Goal: Task Accomplishment & Management: Manage account settings

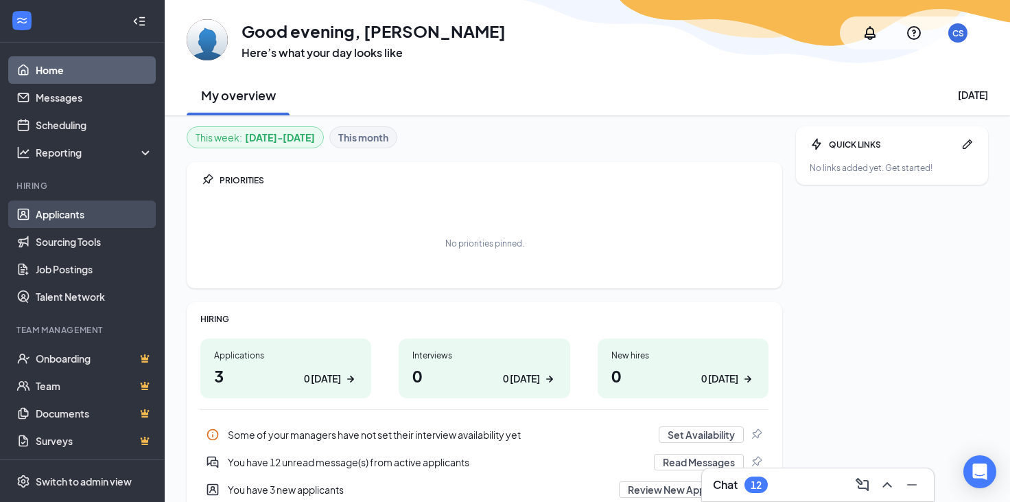
click at [71, 217] on link "Applicants" at bounding box center [94, 213] width 117 height 27
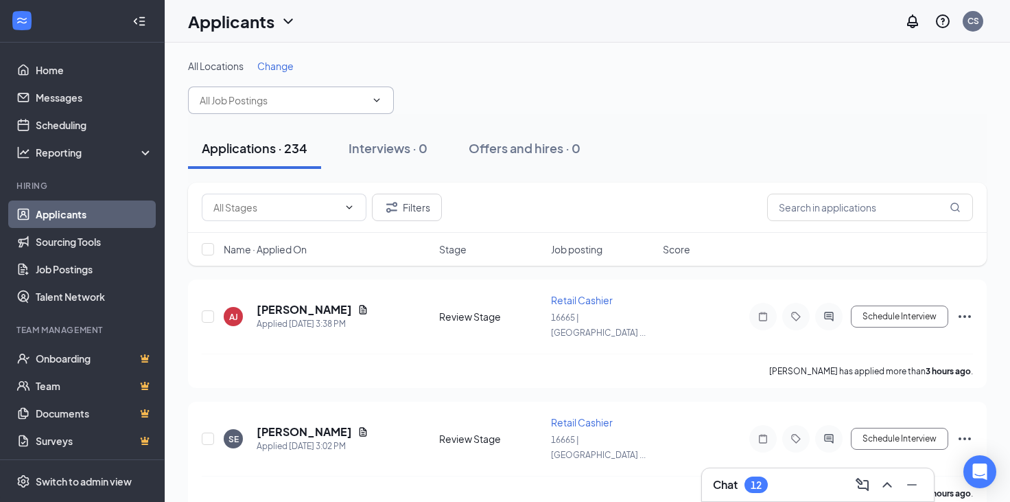
click at [384, 97] on span at bounding box center [291, 99] width 206 height 27
click at [364, 100] on input "text" at bounding box center [283, 100] width 166 height 15
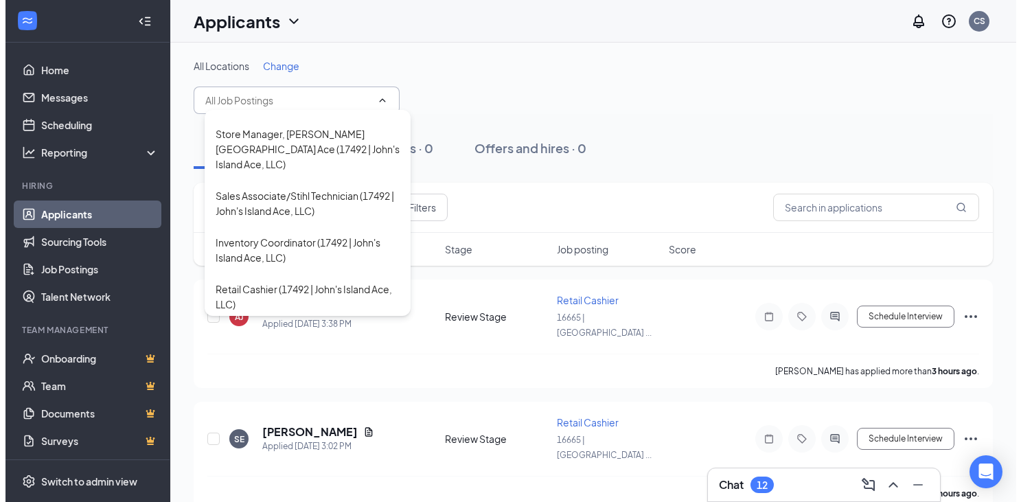
scroll to position [739, 0]
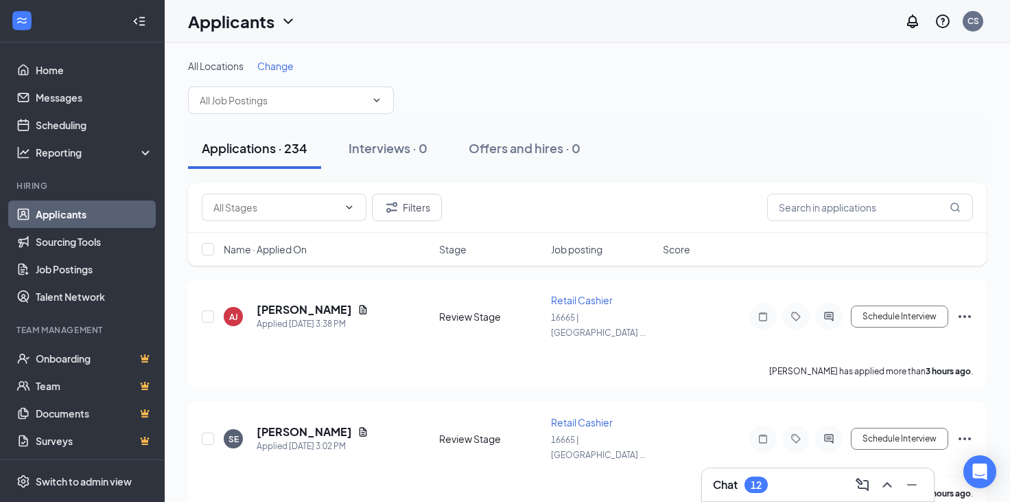
click at [281, 71] on span "Change" at bounding box center [275, 66] width 36 height 12
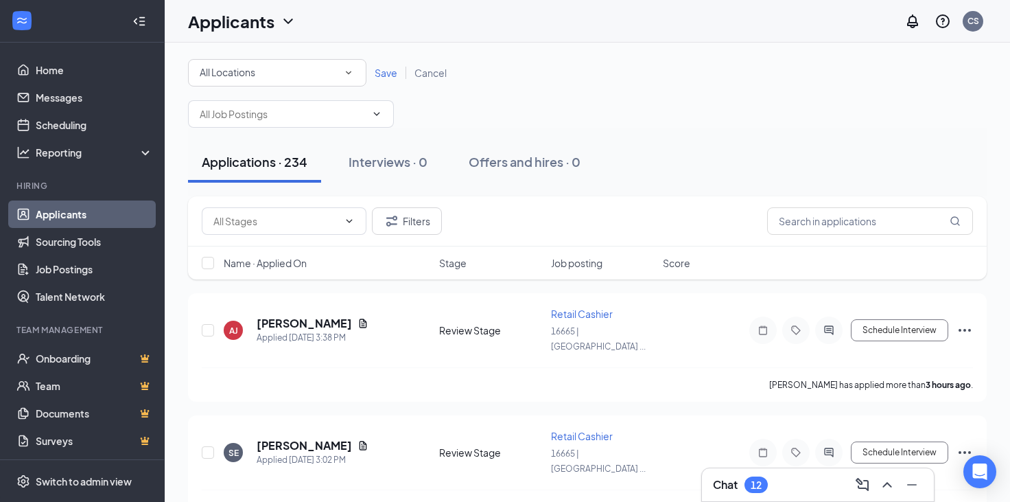
click at [277, 70] on div "All Locations" at bounding box center [277, 73] width 155 height 16
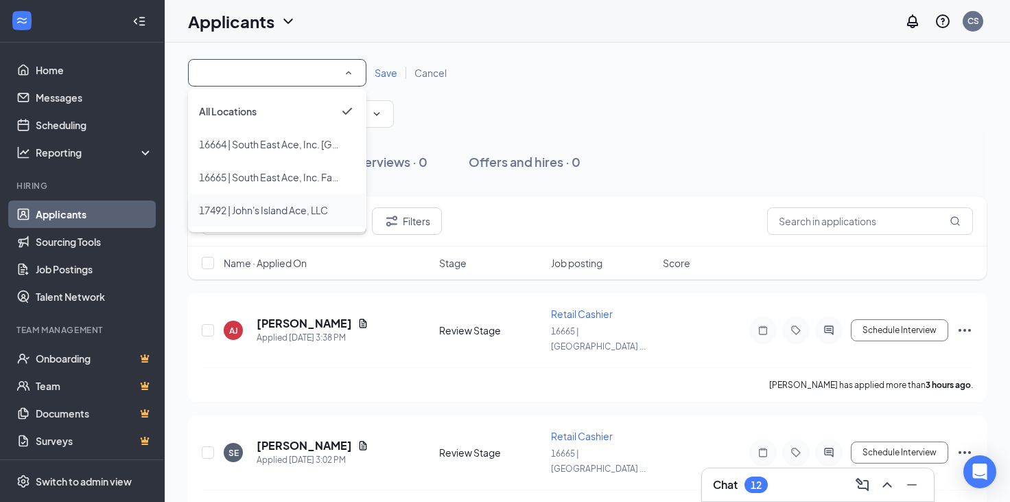
click at [233, 207] on span "17492 | John's Island Ace, LLC" at bounding box center [263, 210] width 129 height 12
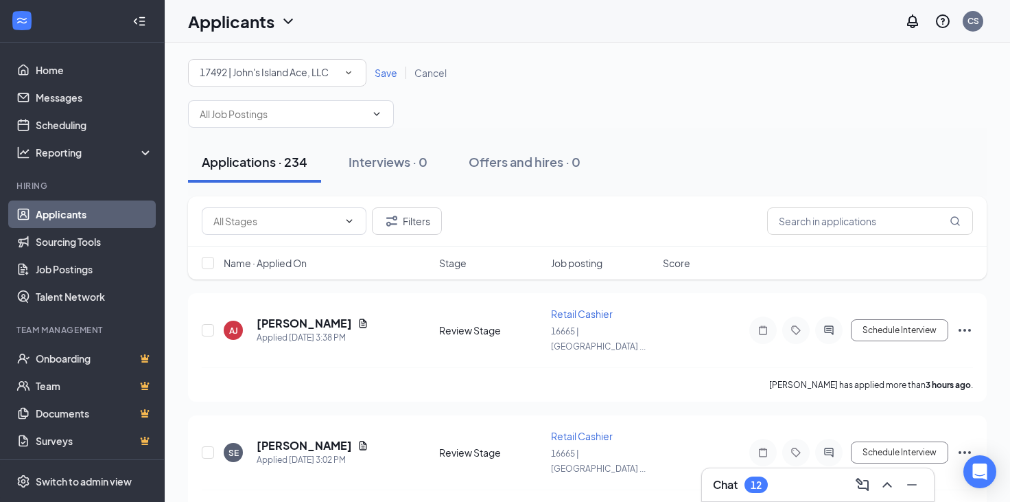
click at [378, 78] on span "Save" at bounding box center [386, 73] width 23 height 12
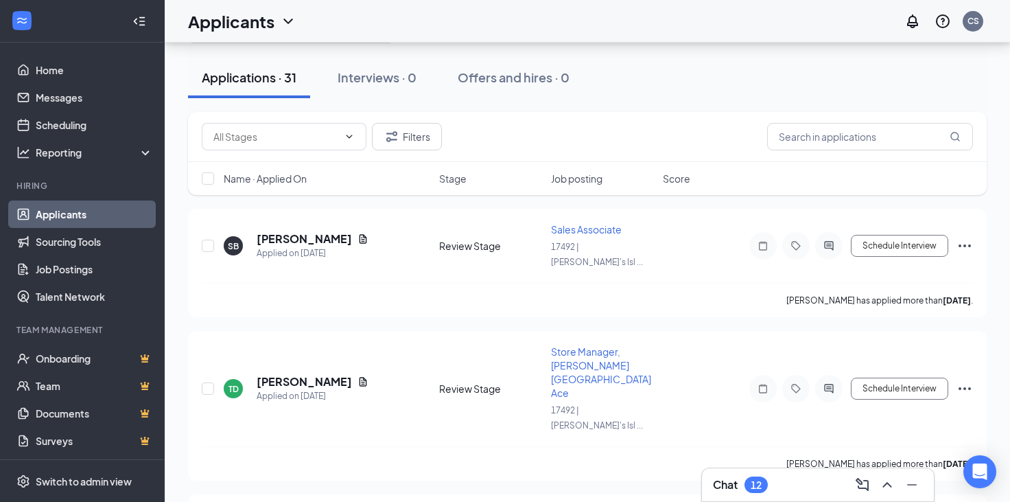
scroll to position [69, 0]
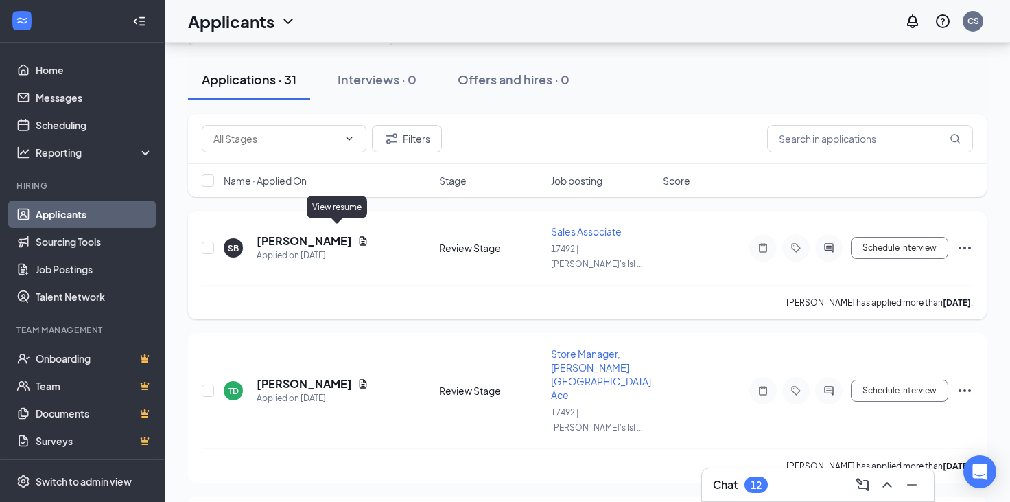
click at [338, 237] on div "[PERSON_NAME]" at bounding box center [313, 240] width 112 height 15
click at [360, 236] on icon "Document" at bounding box center [364, 240] width 8 height 9
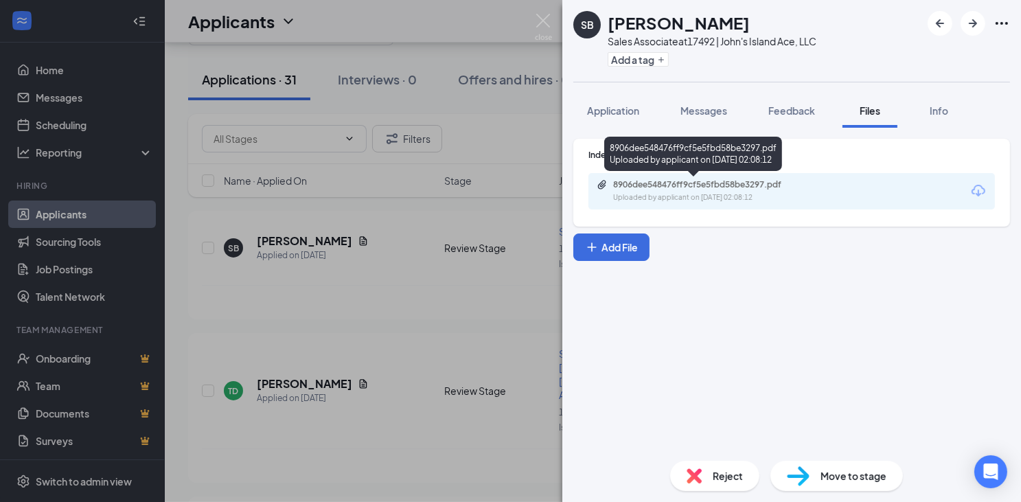
click at [675, 181] on div "8906dee548476ff9cf5e5fbd58be3297.pdf" at bounding box center [709, 184] width 192 height 11
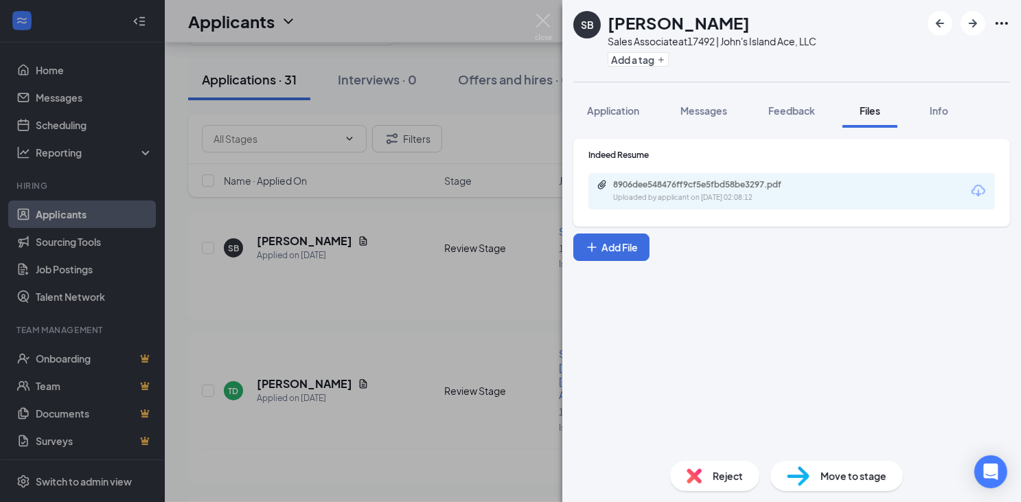
click at [399, 276] on div "SB [PERSON_NAME] Sales Associate at 17492 | [PERSON_NAME]'s Island Ace, LLC Add…" at bounding box center [510, 251] width 1021 height 502
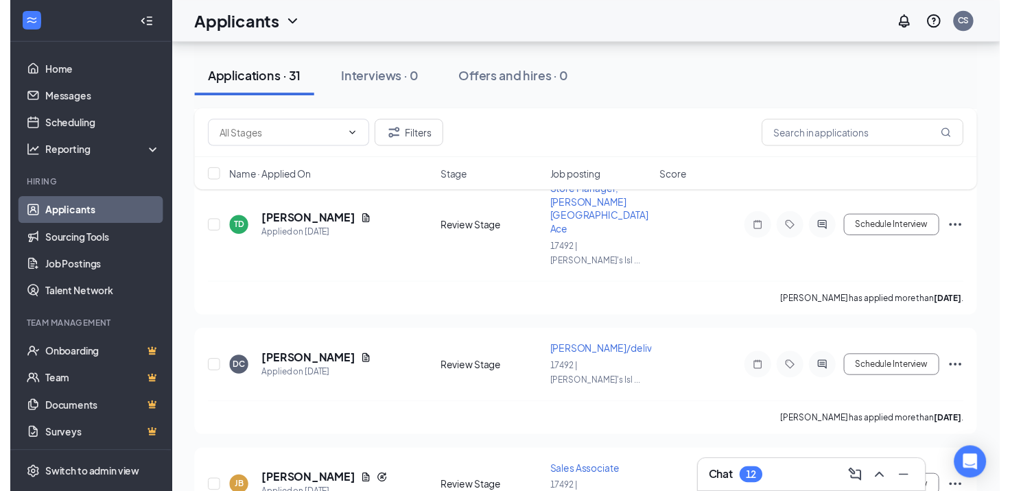
scroll to position [231, 0]
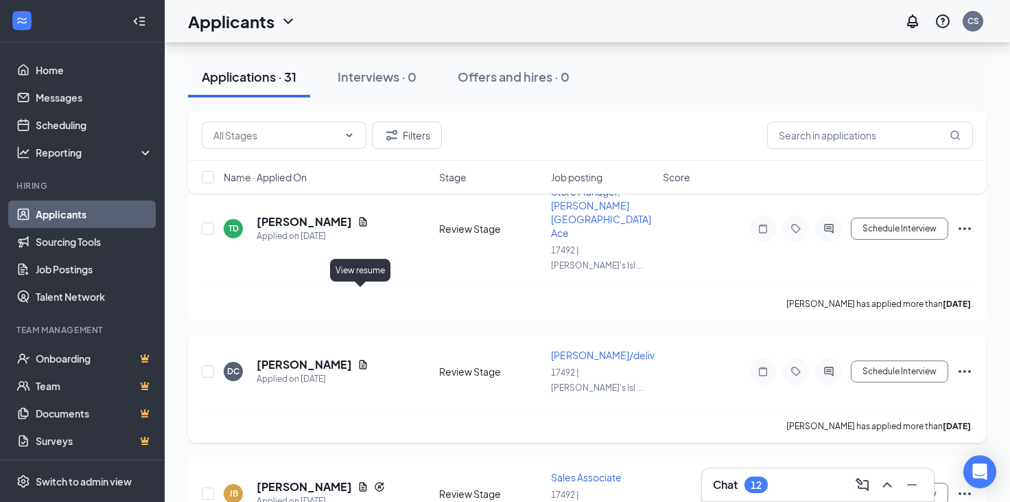
click at [362, 360] on icon "Document" at bounding box center [364, 364] width 8 height 9
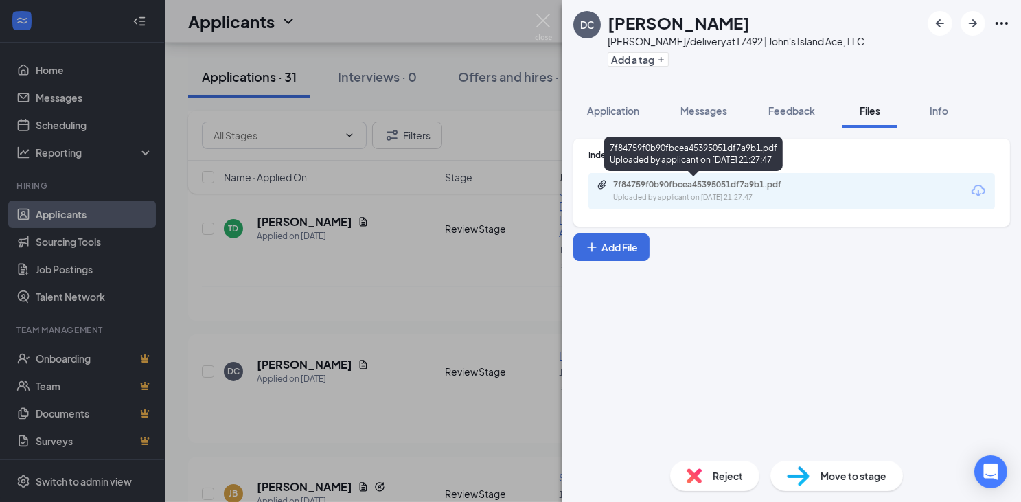
click at [695, 185] on div "7f84759f0b90fbcea45395051df7a9b1.pdf" at bounding box center [709, 184] width 192 height 11
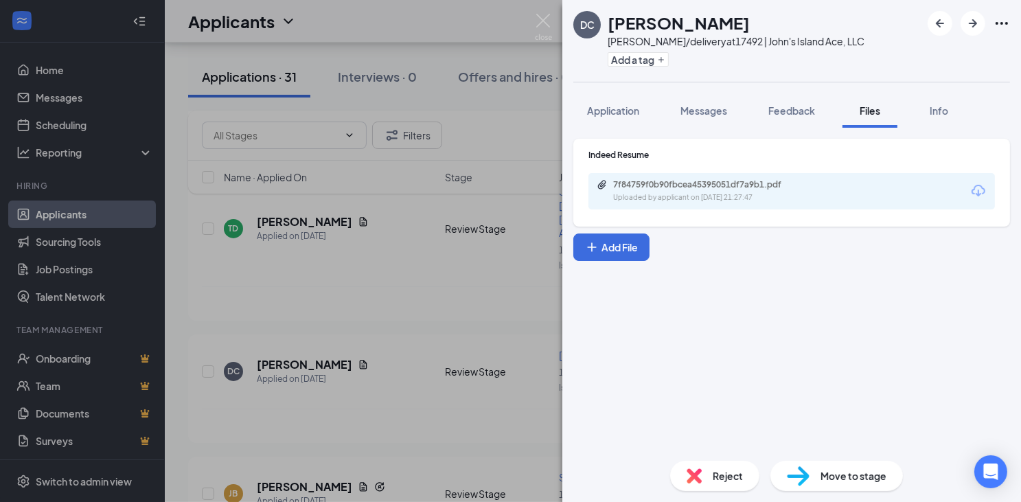
click at [270, 365] on div "DC [PERSON_NAME] [PERSON_NAME]/delivery at 17492 | John's Island Ace, LLC Add a…" at bounding box center [510, 251] width 1021 height 502
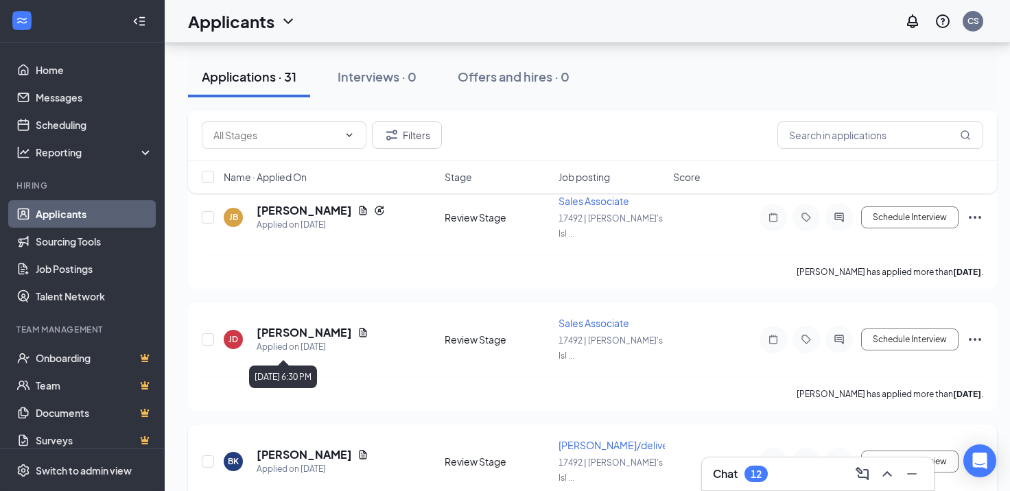
scroll to position [507, 0]
click at [358, 449] on icon "Document" at bounding box center [363, 454] width 11 height 11
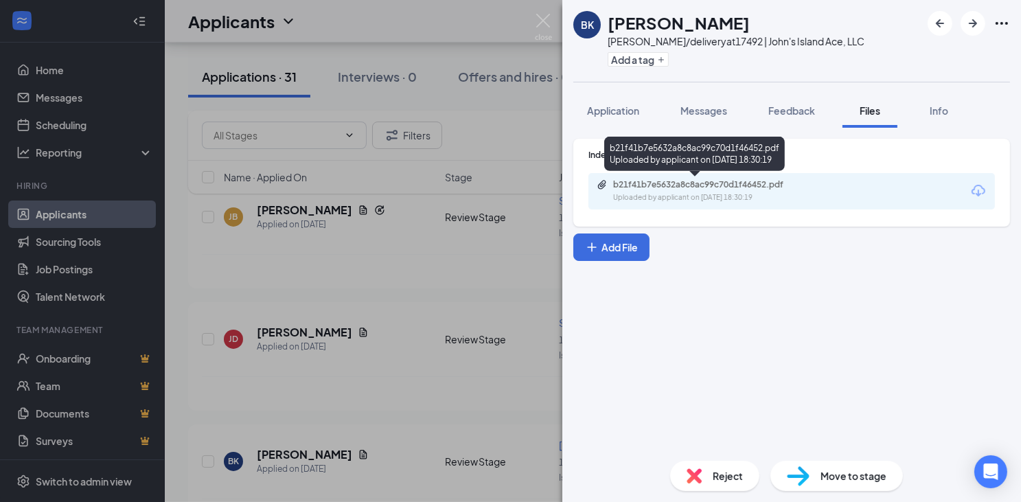
click at [640, 196] on div "Uploaded by applicant on [DATE] 18:30:19" at bounding box center [716, 197] width 206 height 11
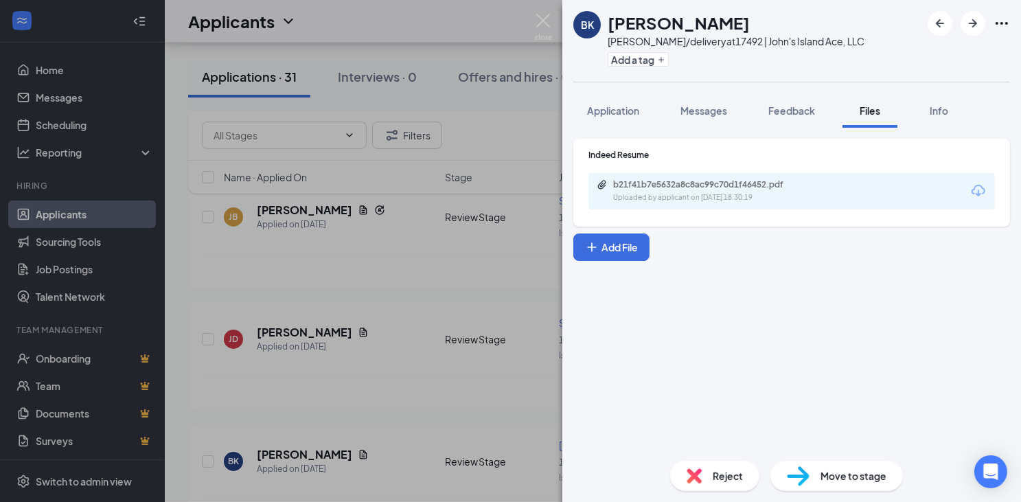
click at [370, 336] on div "BK [PERSON_NAME]/delivery at 17492 | [PERSON_NAME]'s Island Ace, LLC Add a tag …" at bounding box center [510, 251] width 1021 height 502
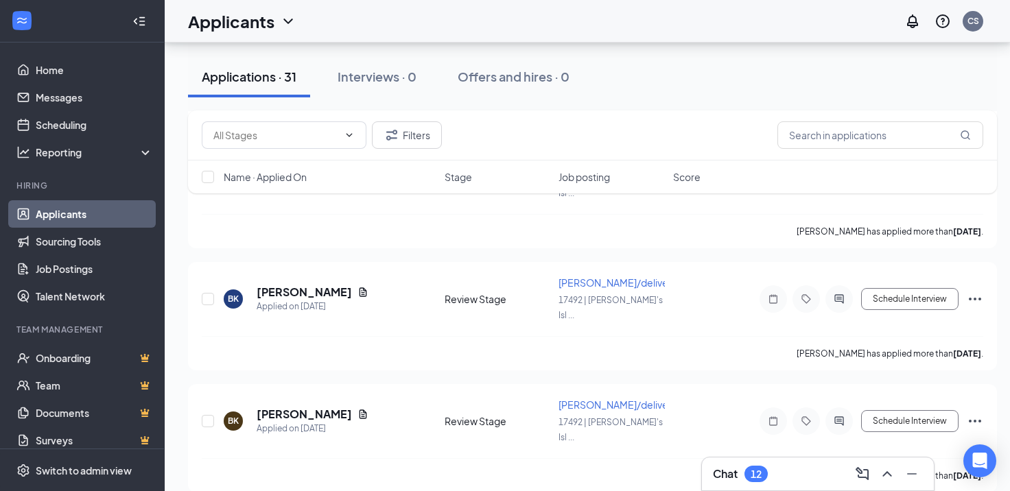
scroll to position [734, 0]
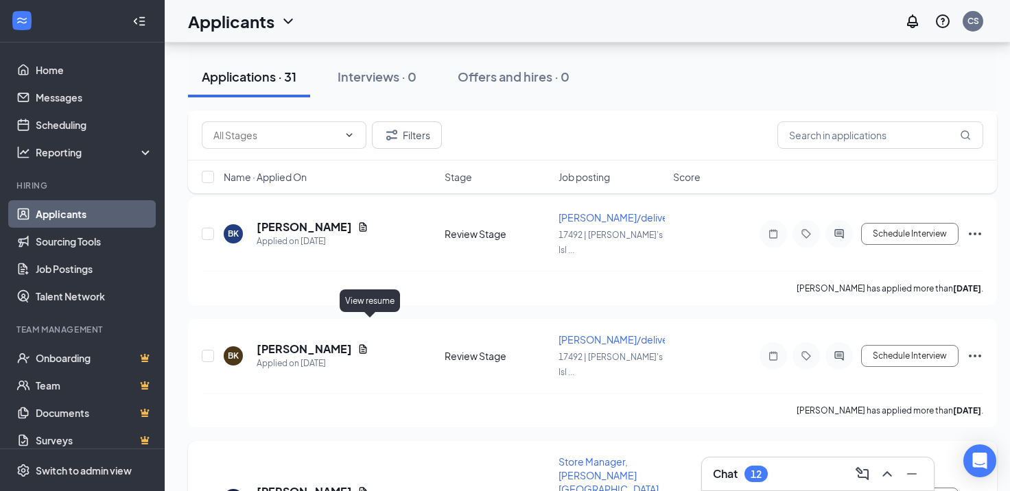
click at [367, 487] on icon "Document" at bounding box center [364, 491] width 8 height 9
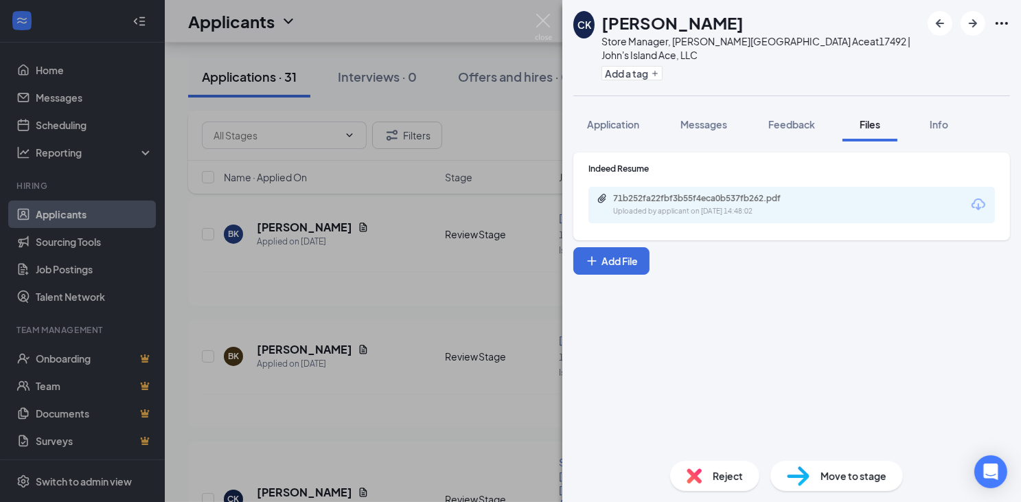
drag, startPoint x: 531, startPoint y: 17, endPoint x: 546, endPoint y: 18, distance: 15.8
click at [531, 17] on div "CK [PERSON_NAME] Store Manager, [PERSON_NAME][GEOGRAPHIC_DATA] Ace at 17492 | […" at bounding box center [510, 251] width 1021 height 502
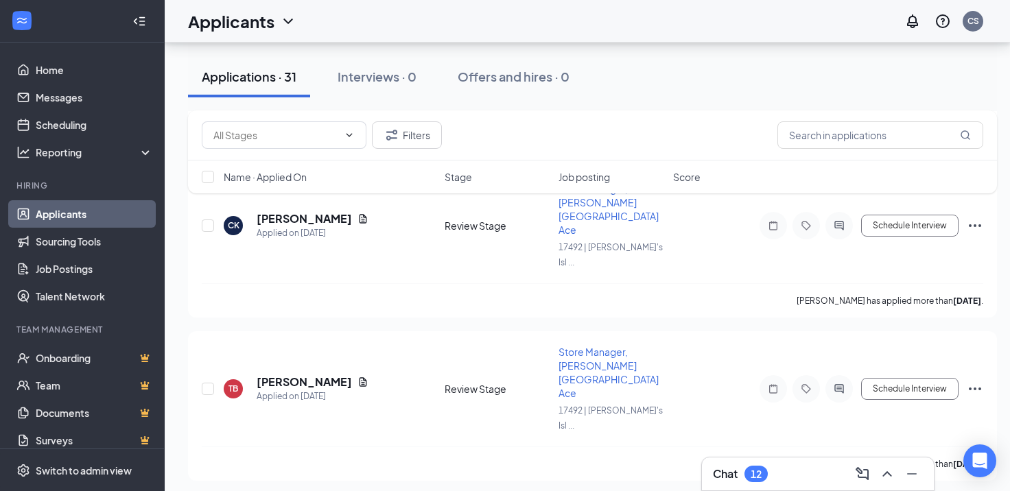
scroll to position [1023, 0]
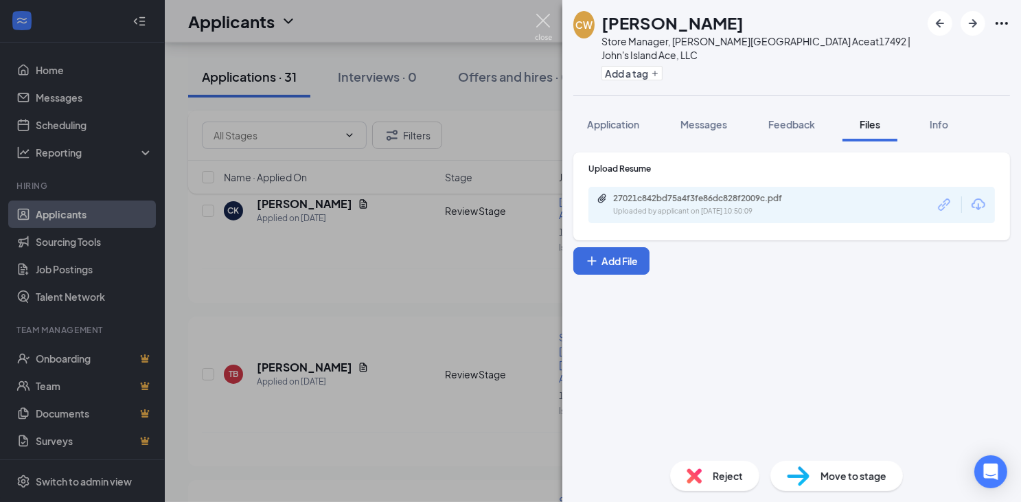
click at [546, 14] on img at bounding box center [543, 27] width 17 height 27
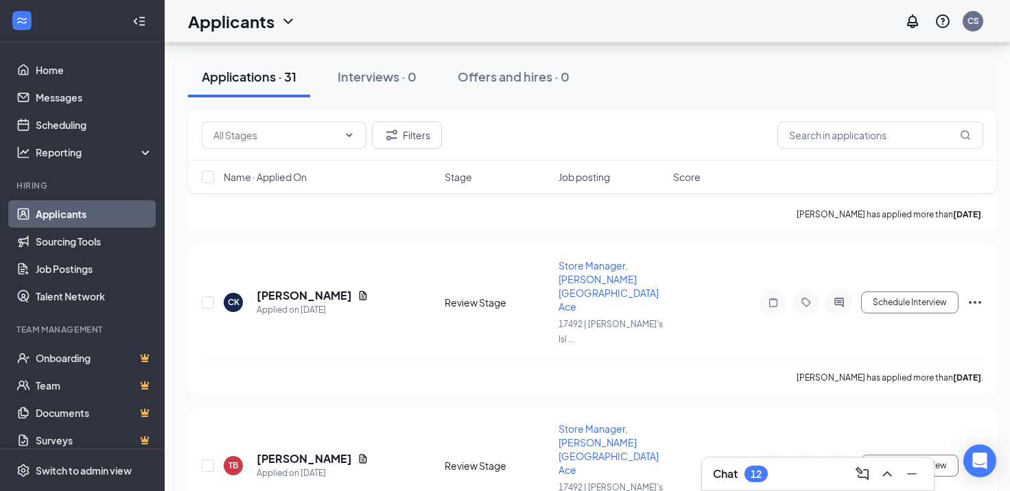
scroll to position [927, 0]
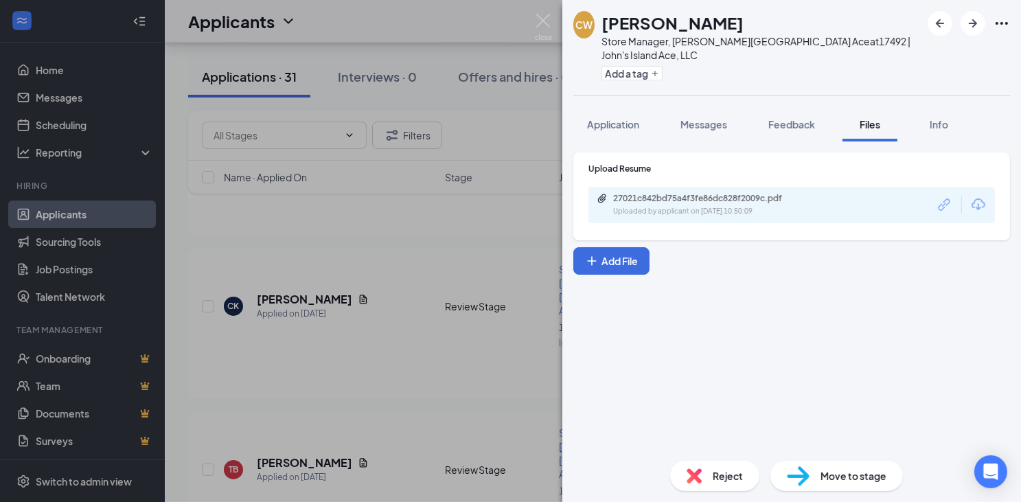
click at [444, 220] on div "CW [PERSON_NAME] Store Manager, [PERSON_NAME][GEOGRAPHIC_DATA] Ace at 17492 | […" at bounding box center [510, 251] width 1021 height 502
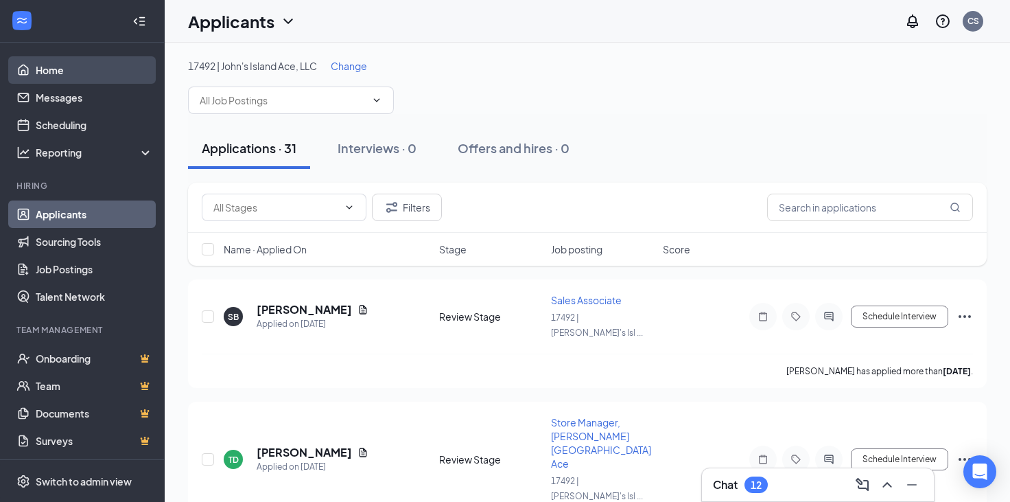
click at [56, 64] on link "Home" at bounding box center [94, 69] width 117 height 27
